Goal: Communication & Community: Answer question/provide support

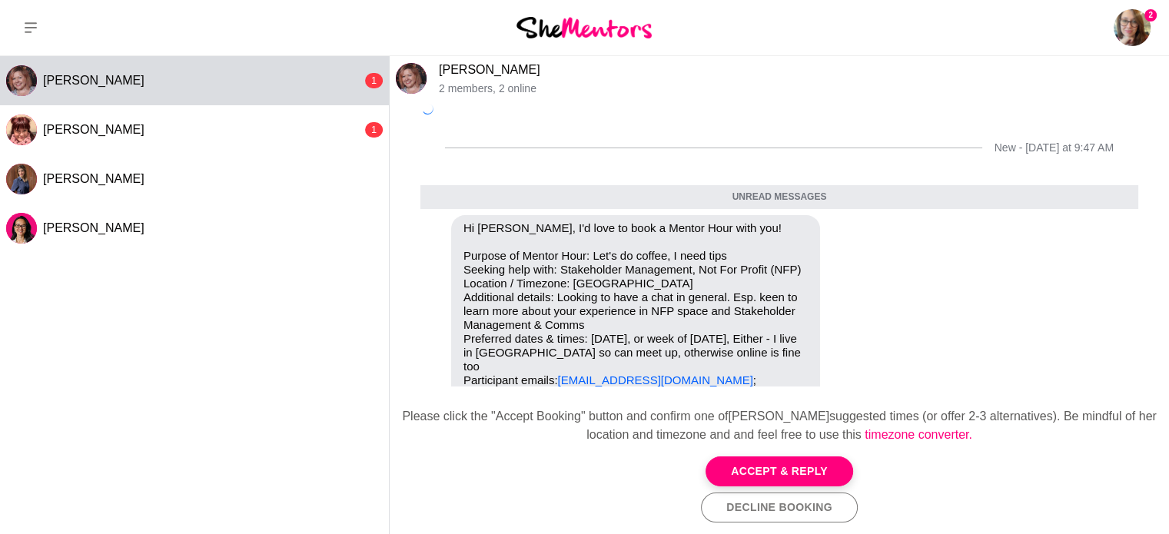
scroll to position [39, 0]
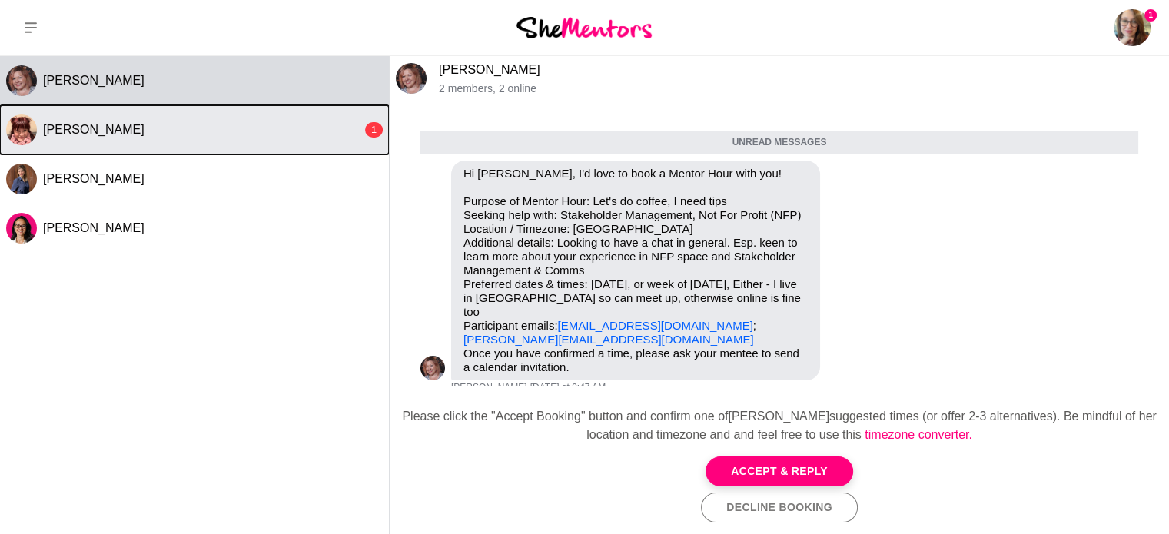
click at [350, 122] on div "[PERSON_NAME]" at bounding box center [202, 129] width 319 height 15
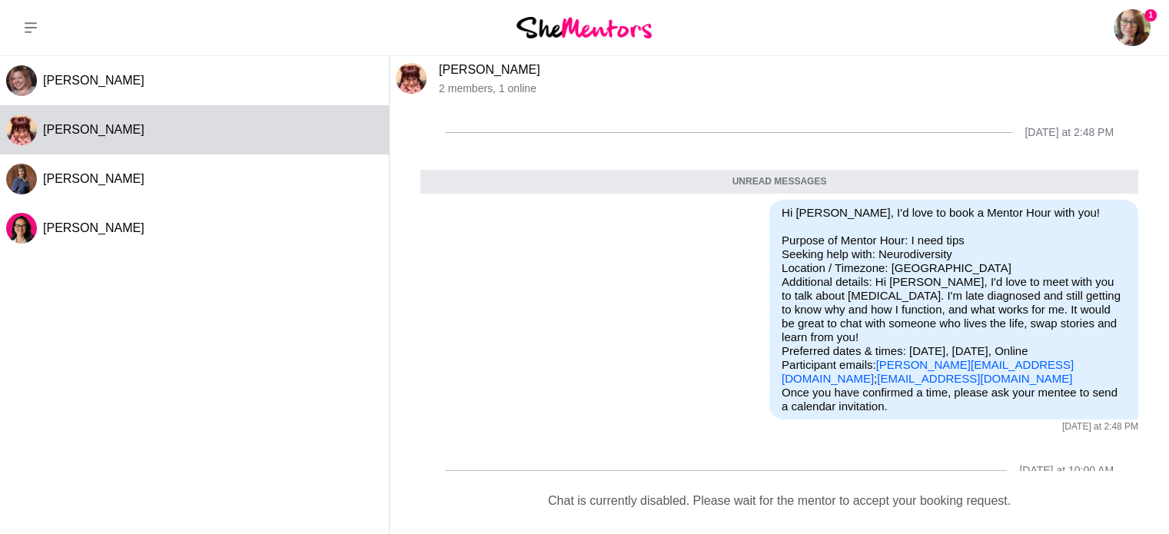
scroll to position [55, 0]
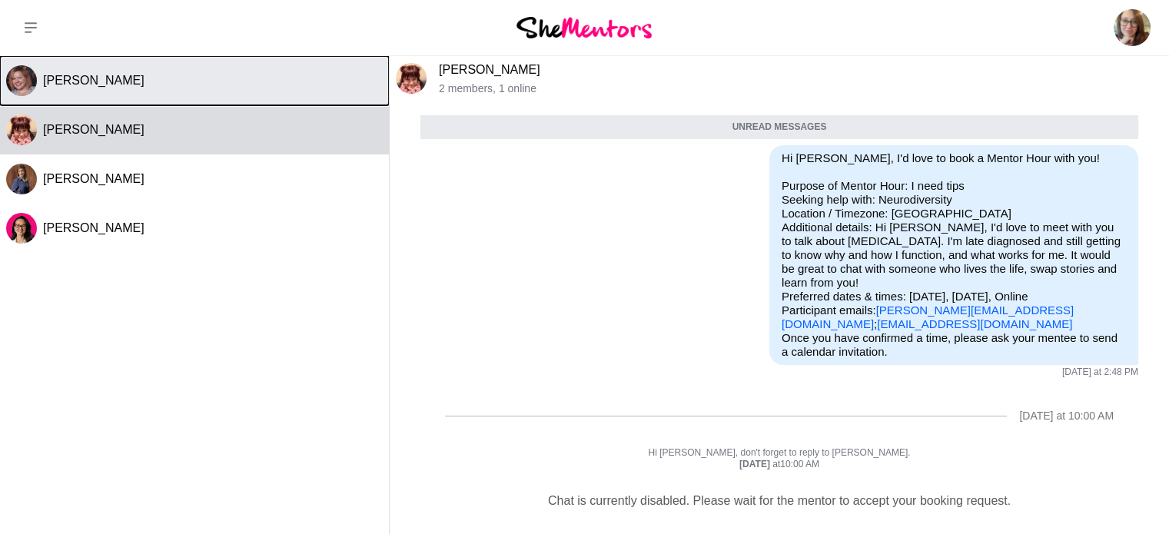
click at [207, 77] on div "[PERSON_NAME]" at bounding box center [213, 80] width 340 height 15
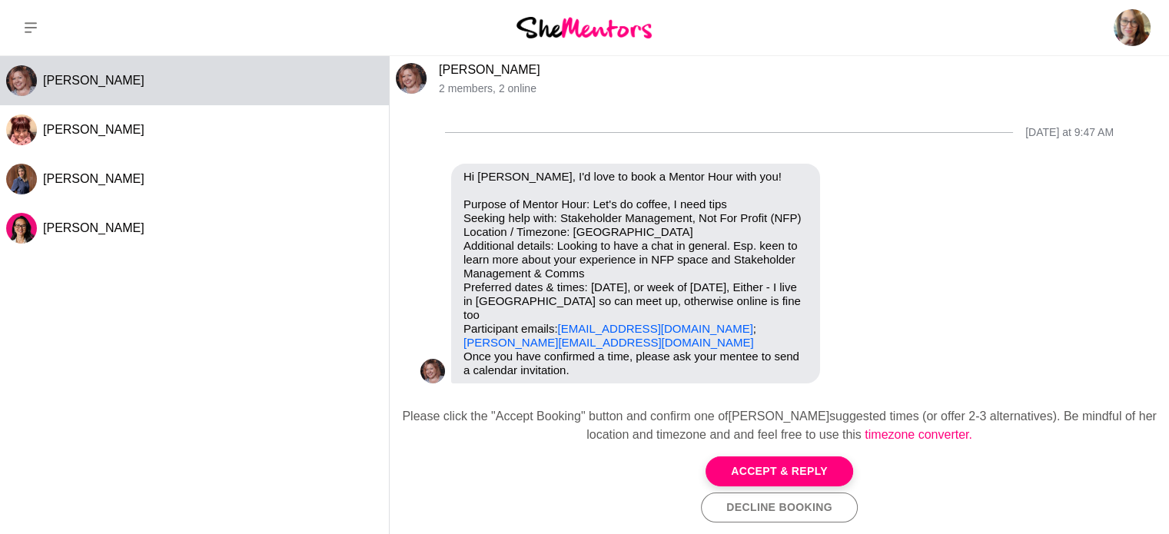
scroll to position [2, 0]
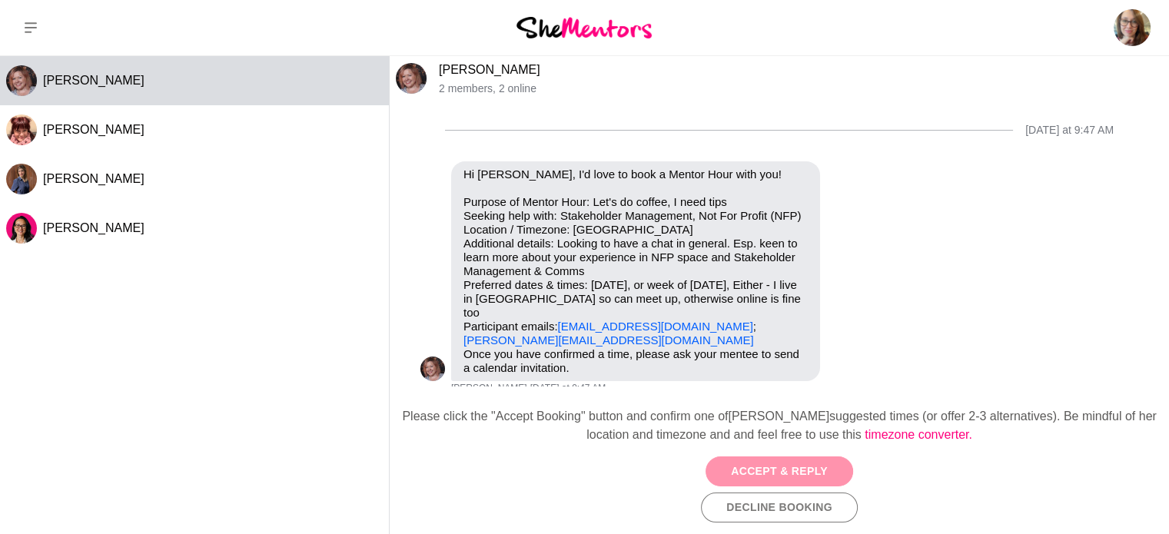
click at [755, 463] on button "Accept & Reply" at bounding box center [780, 472] width 148 height 30
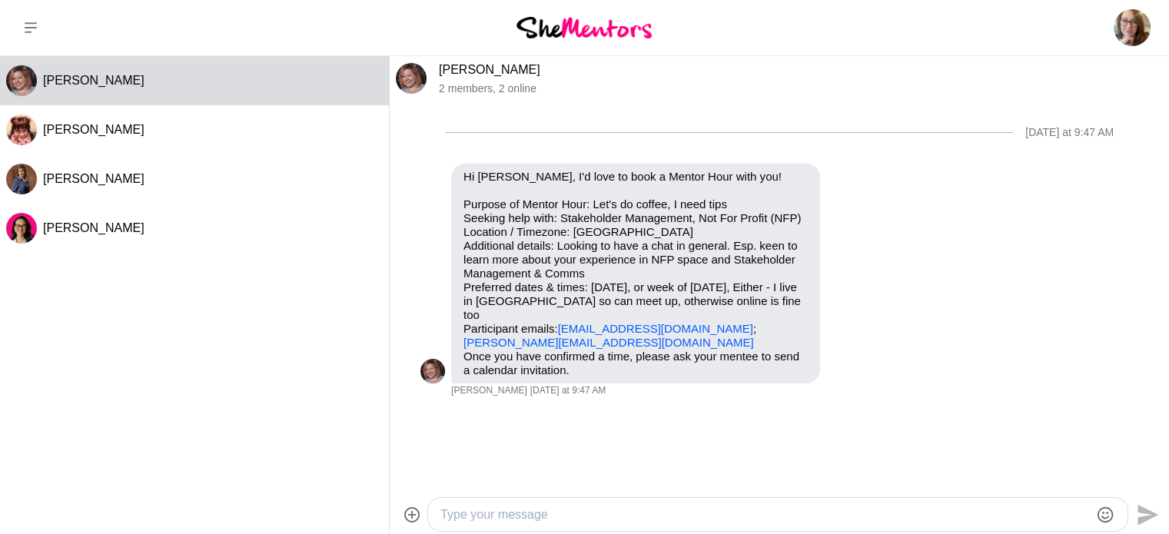
scroll to position [0, 0]
click at [562, 513] on textarea "Type your message" at bounding box center [765, 515] width 649 height 18
type textarea "h"
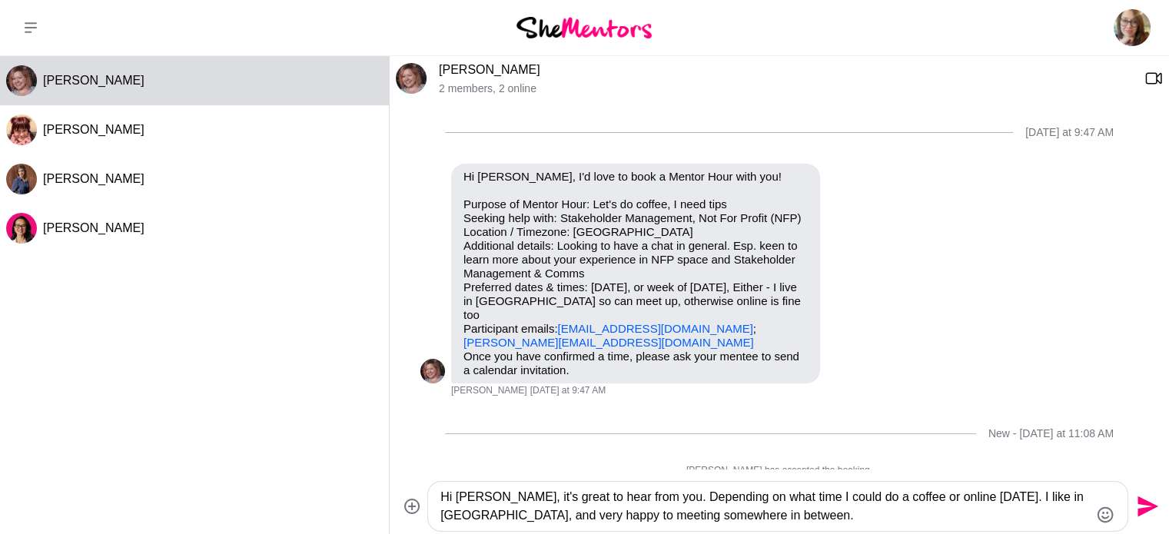
click at [940, 498] on textarea "Hi [PERSON_NAME], it's great to hear from you. Depending on what time I could d…" at bounding box center [765, 506] width 649 height 37
click at [495, 516] on textarea "Hi [PERSON_NAME], it's great to hear from you. Depending on what time I could d…" at bounding box center [765, 506] width 649 height 37
click at [690, 513] on textarea "Hi [PERSON_NAME], it's great to hear from you. Depending on what time I could d…" at bounding box center [765, 506] width 649 height 37
click at [886, 521] on textarea "Hi [PERSON_NAME], it's great to hear from you. Depending on what time I could d…" at bounding box center [765, 506] width 649 height 37
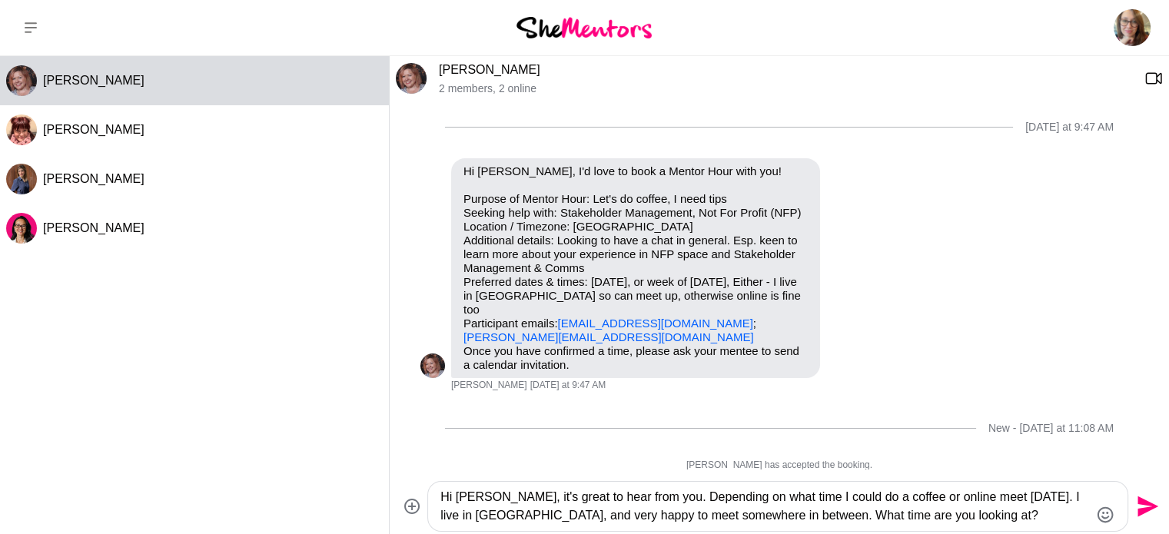
type textarea "Hi [PERSON_NAME], it's great to hear from you. Depending on what time I could d…"
click at [1144, 504] on icon "Send" at bounding box center [1148, 507] width 21 height 21
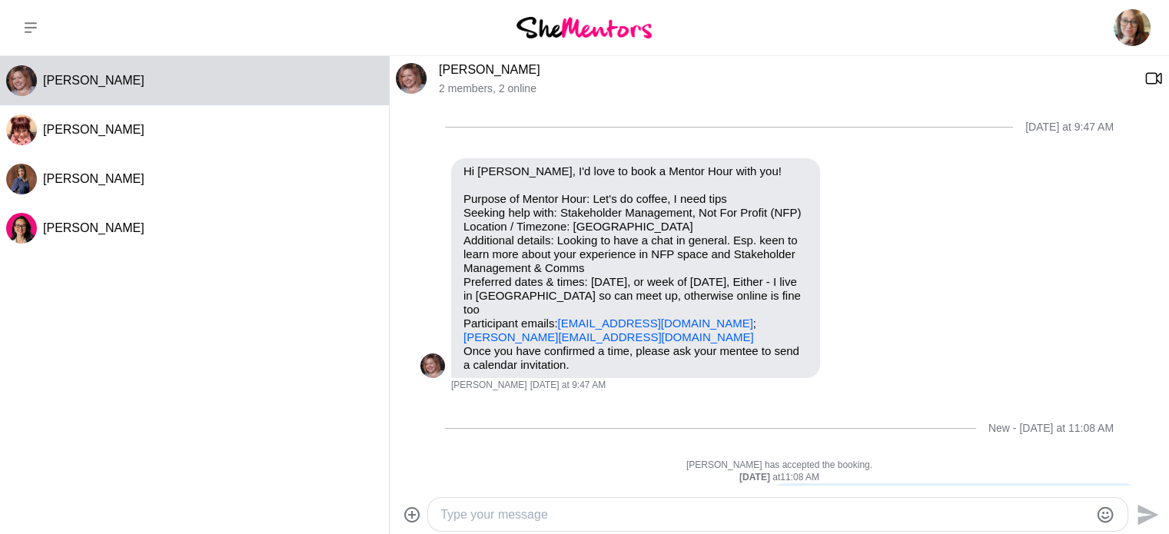
scroll to position [77, 0]
